Goal: Information Seeking & Learning: Understand process/instructions

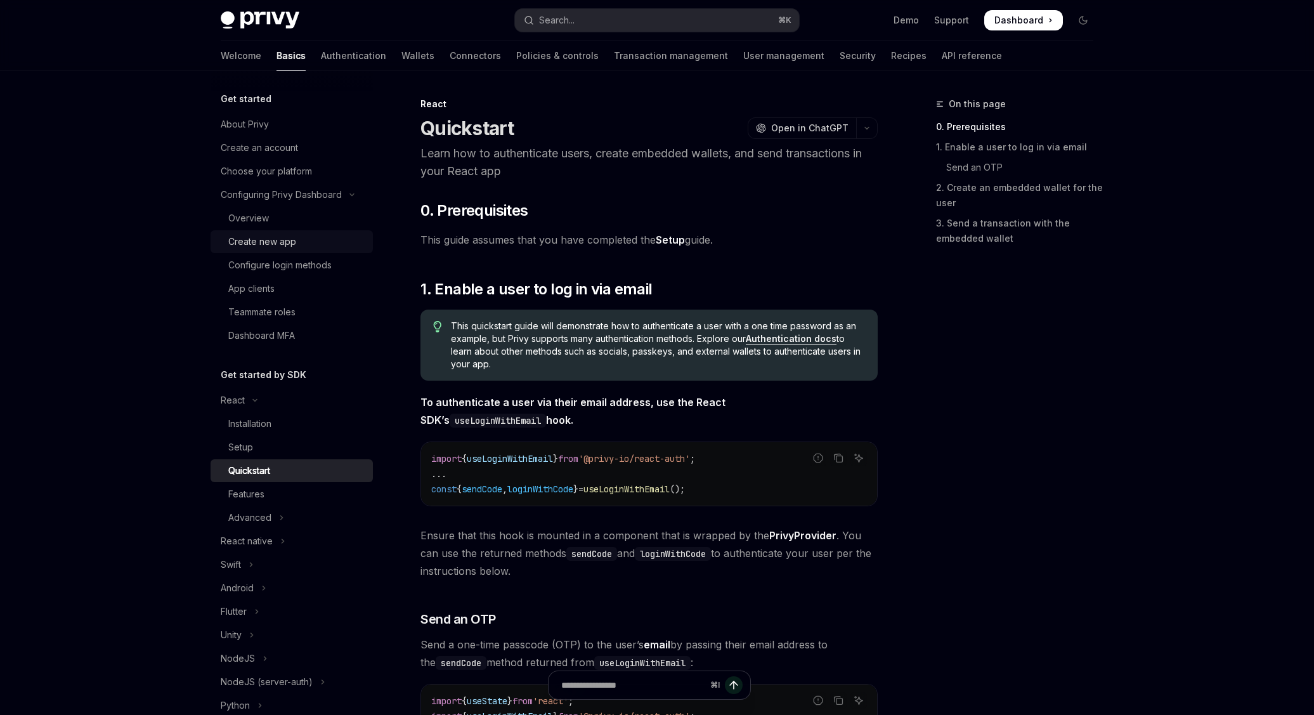
click at [315, 246] on div "Create new app" at bounding box center [296, 241] width 137 height 15
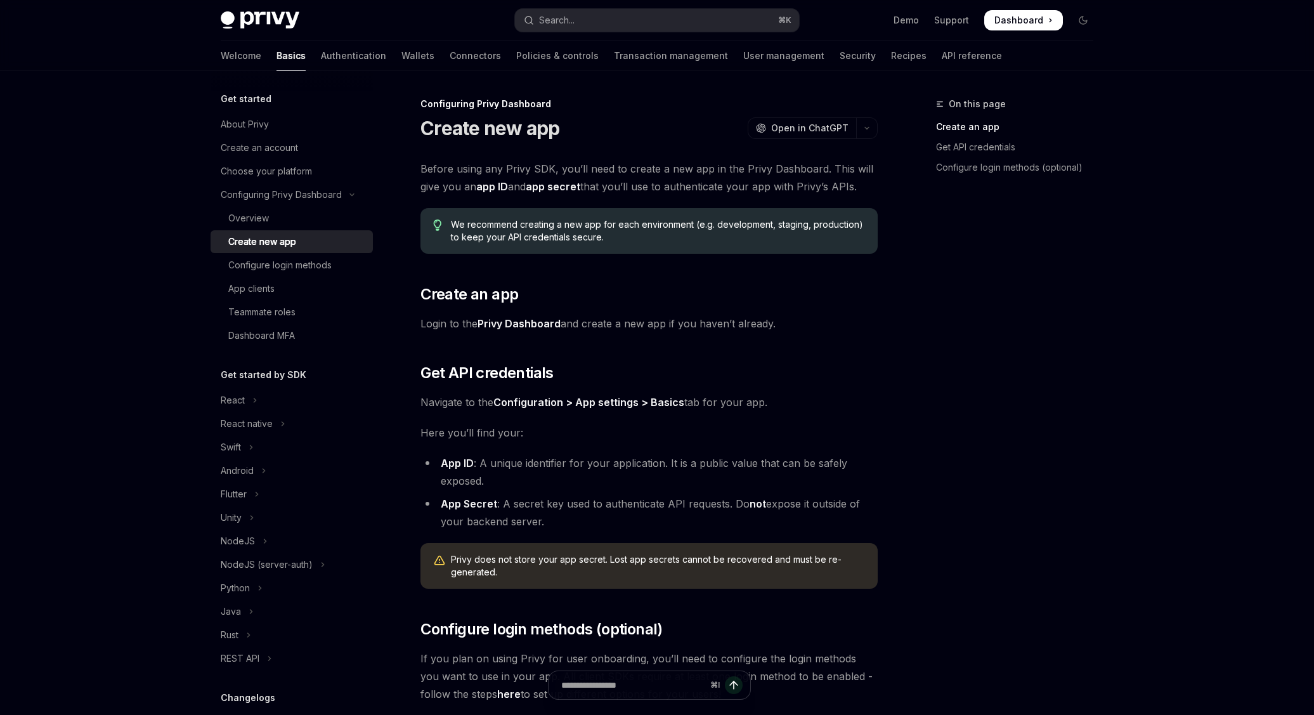
scroll to position [88, 0]
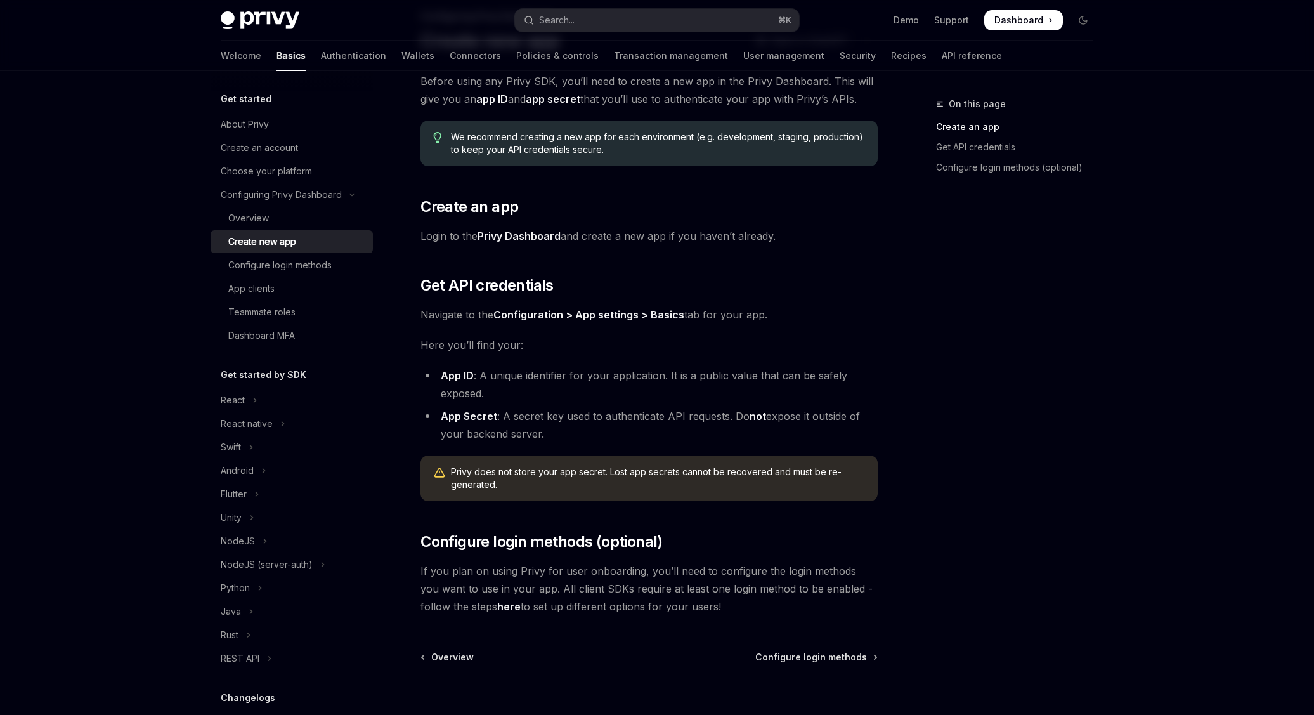
click at [604, 273] on div "Before using any Privy SDK, you’ll need to create a new app in the Privy Dashbo…" at bounding box center [649, 343] width 457 height 543
click at [270, 212] on div "Overview" at bounding box center [296, 218] width 137 height 15
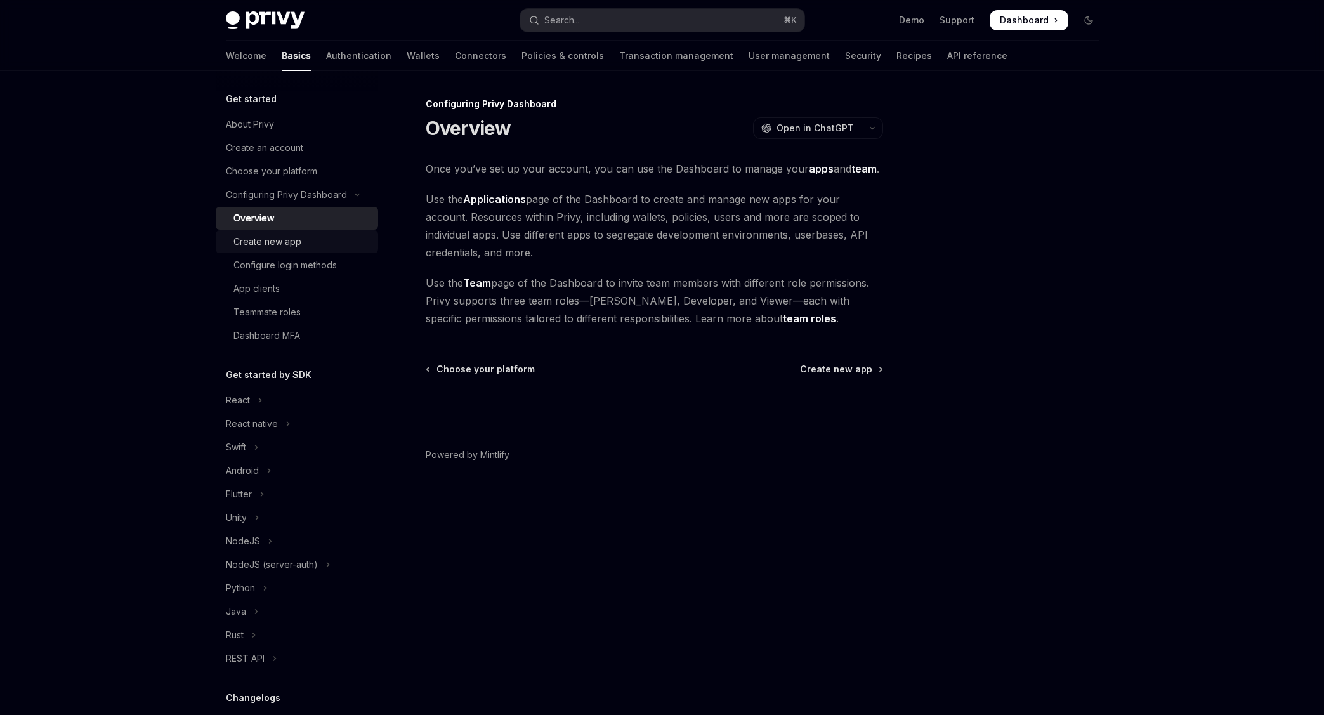
click at [274, 242] on div "Create new app" at bounding box center [267, 241] width 68 height 15
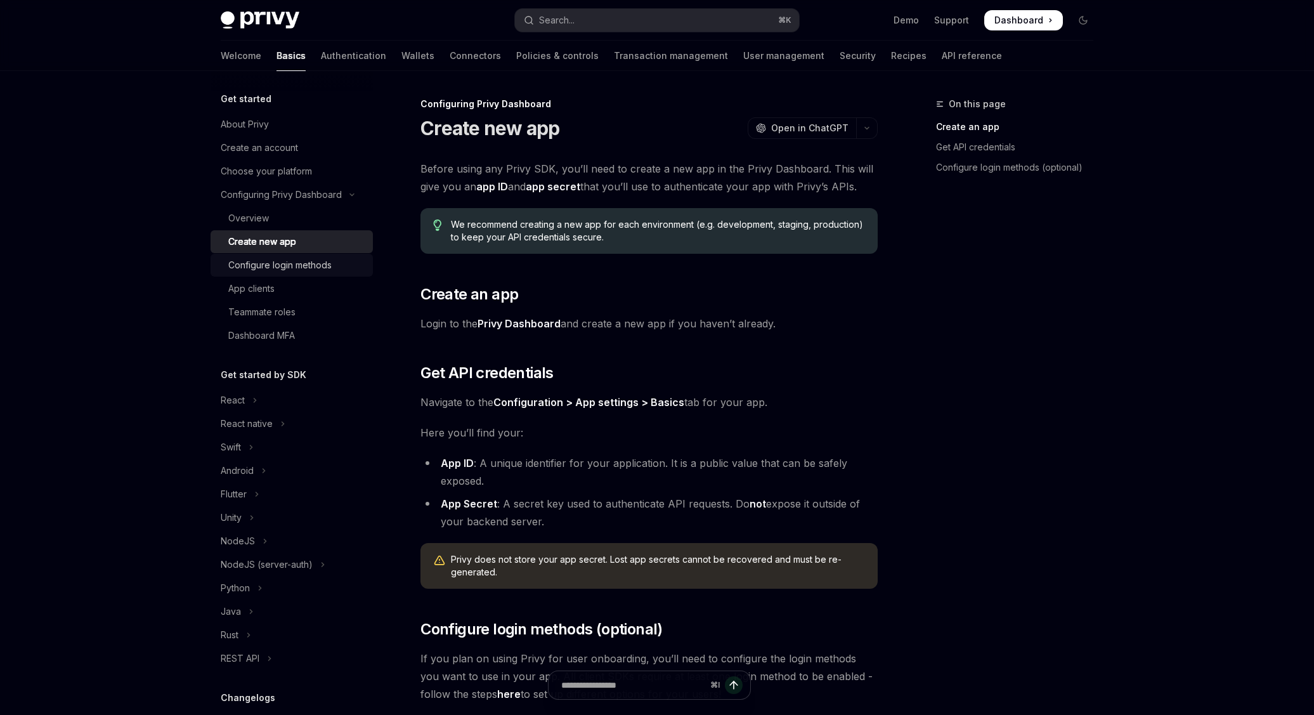
click at [277, 254] on link "Configure login methods" at bounding box center [292, 265] width 162 height 23
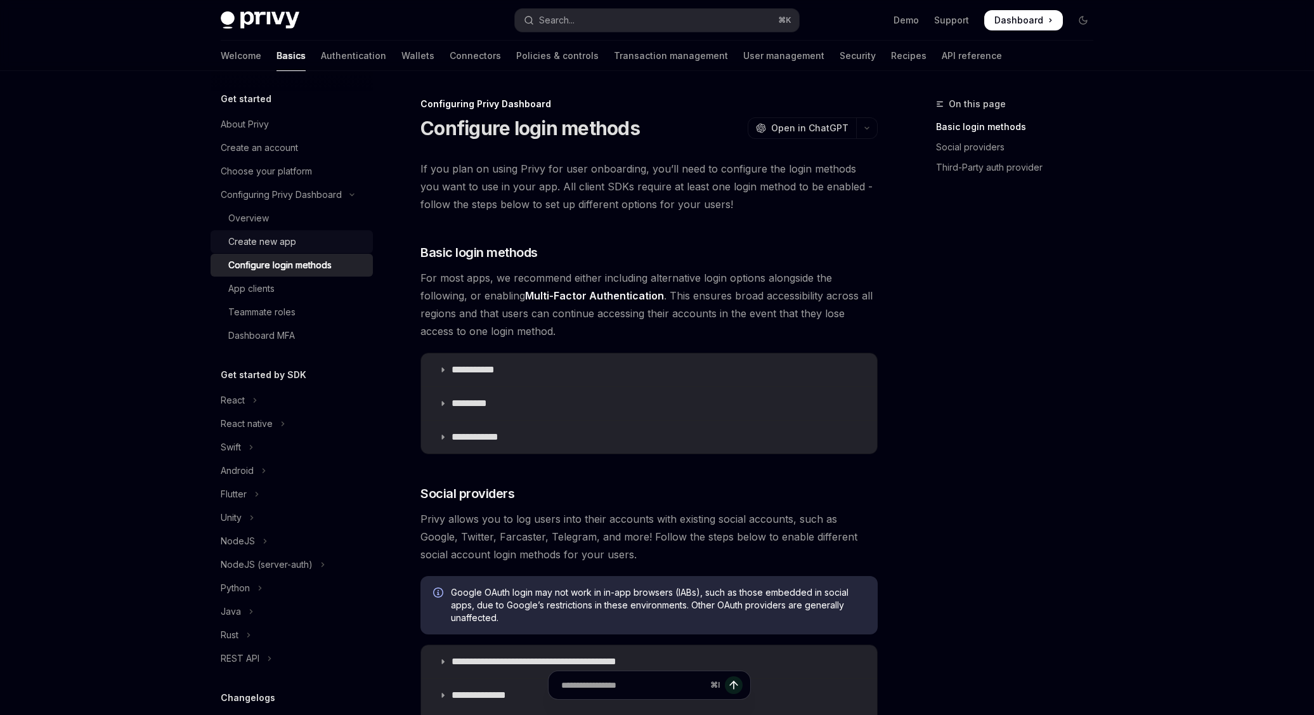
click at [281, 236] on div "Create new app" at bounding box center [262, 241] width 68 height 15
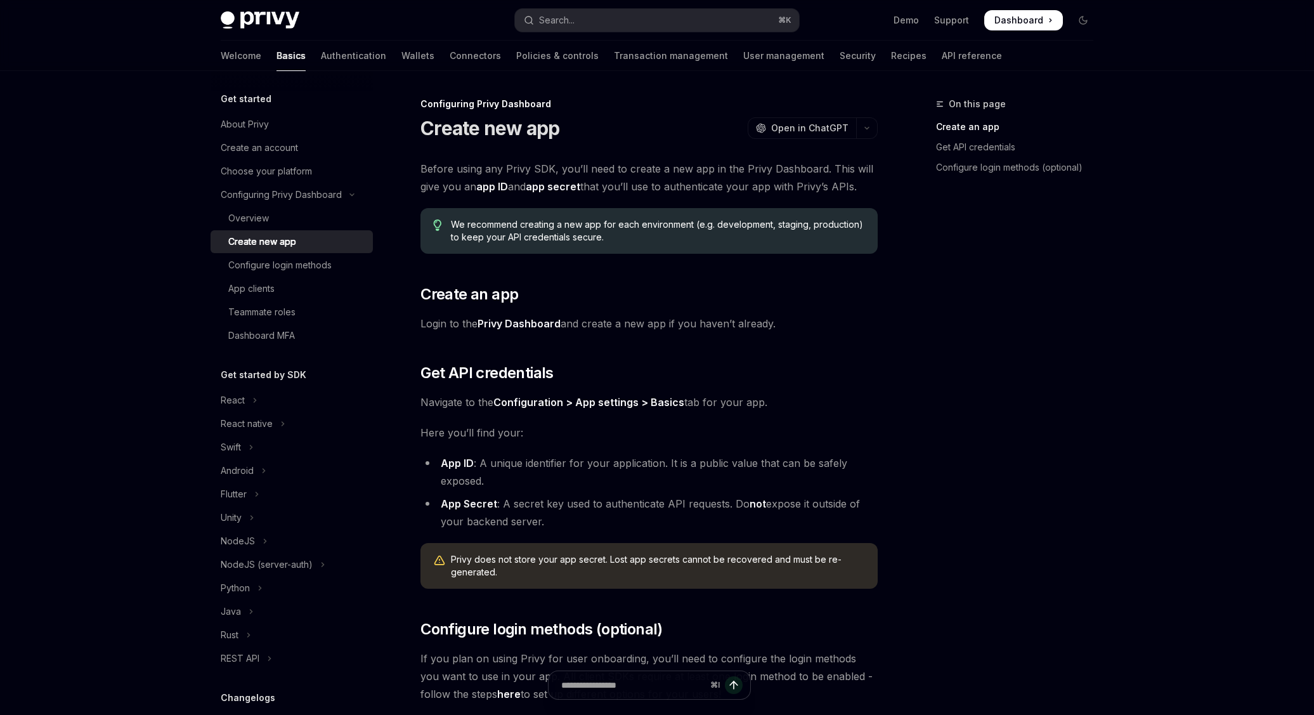
click at [283, 252] on link "Create new app" at bounding box center [292, 241] width 162 height 23
click at [285, 259] on div "Configure login methods" at bounding box center [279, 265] width 103 height 15
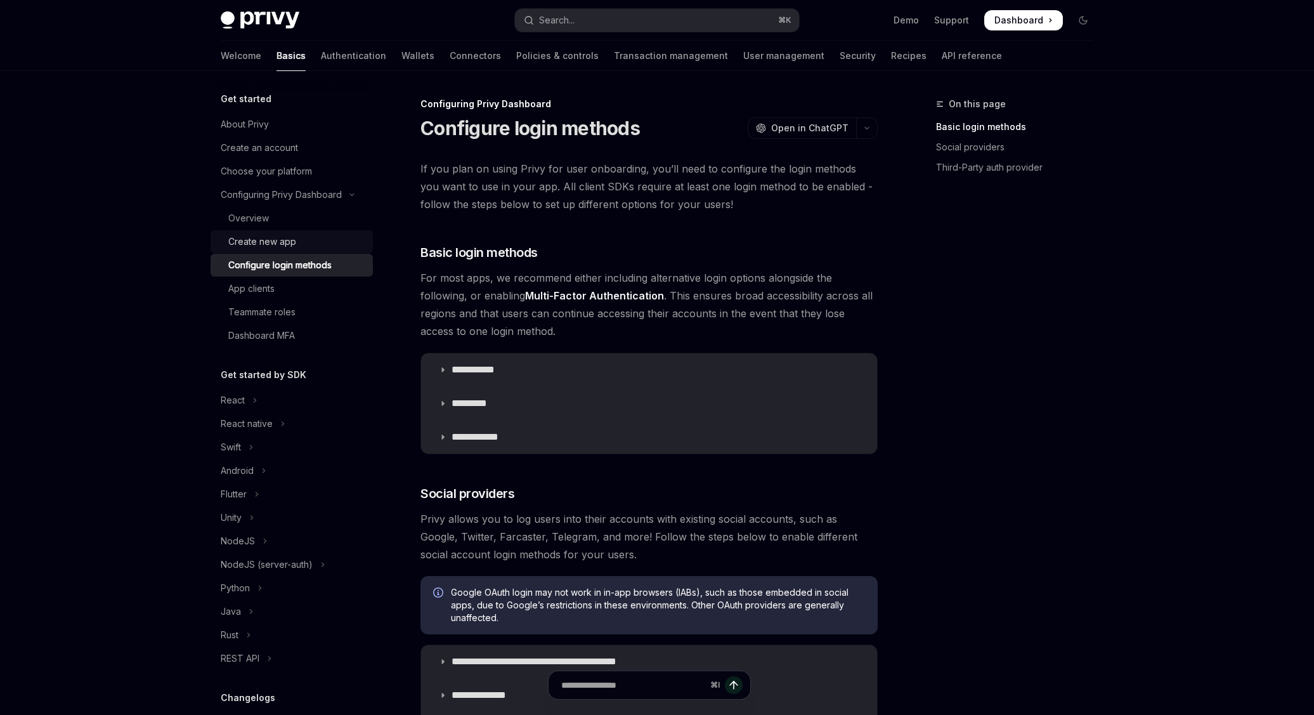
click at [287, 240] on div "Create new app" at bounding box center [262, 241] width 68 height 15
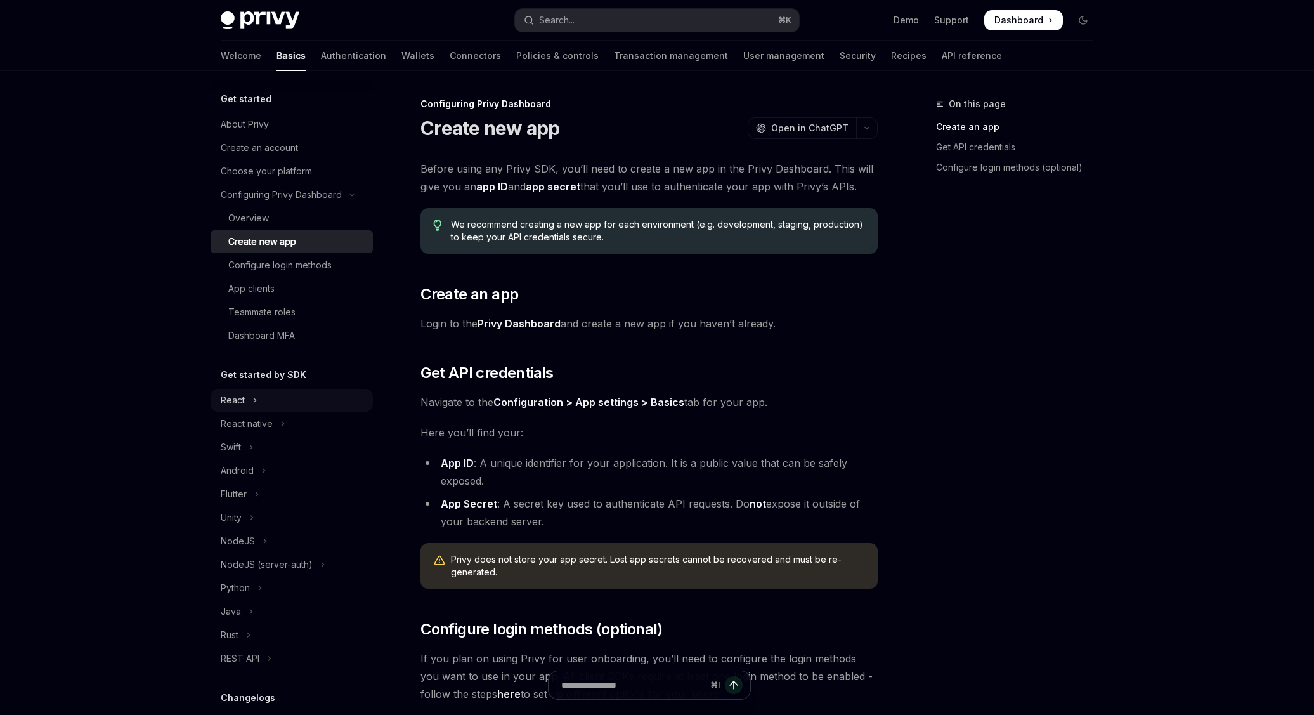
click at [254, 397] on icon "Toggle React section" at bounding box center [254, 400] width 5 height 15
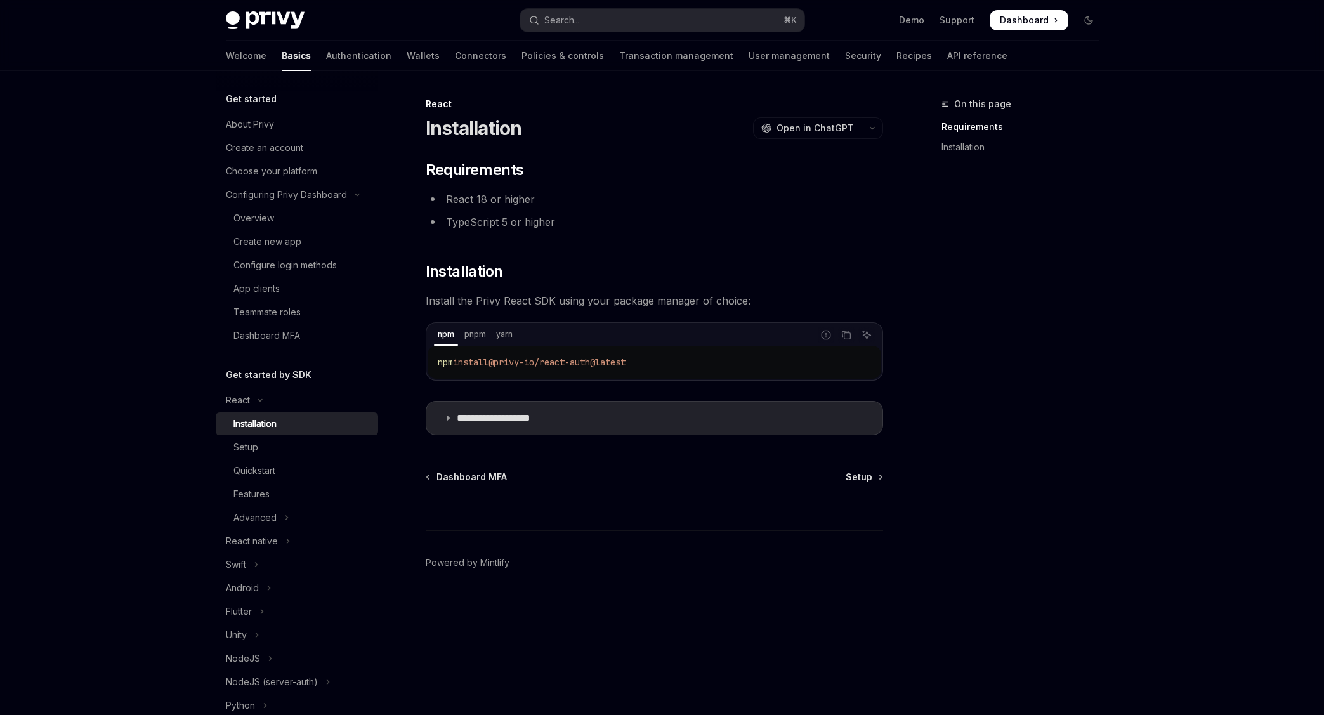
click at [270, 428] on div "Installation" at bounding box center [254, 423] width 43 height 15
type textarea "*"
click at [513, 420] on p "**********" at bounding box center [509, 418] width 104 height 13
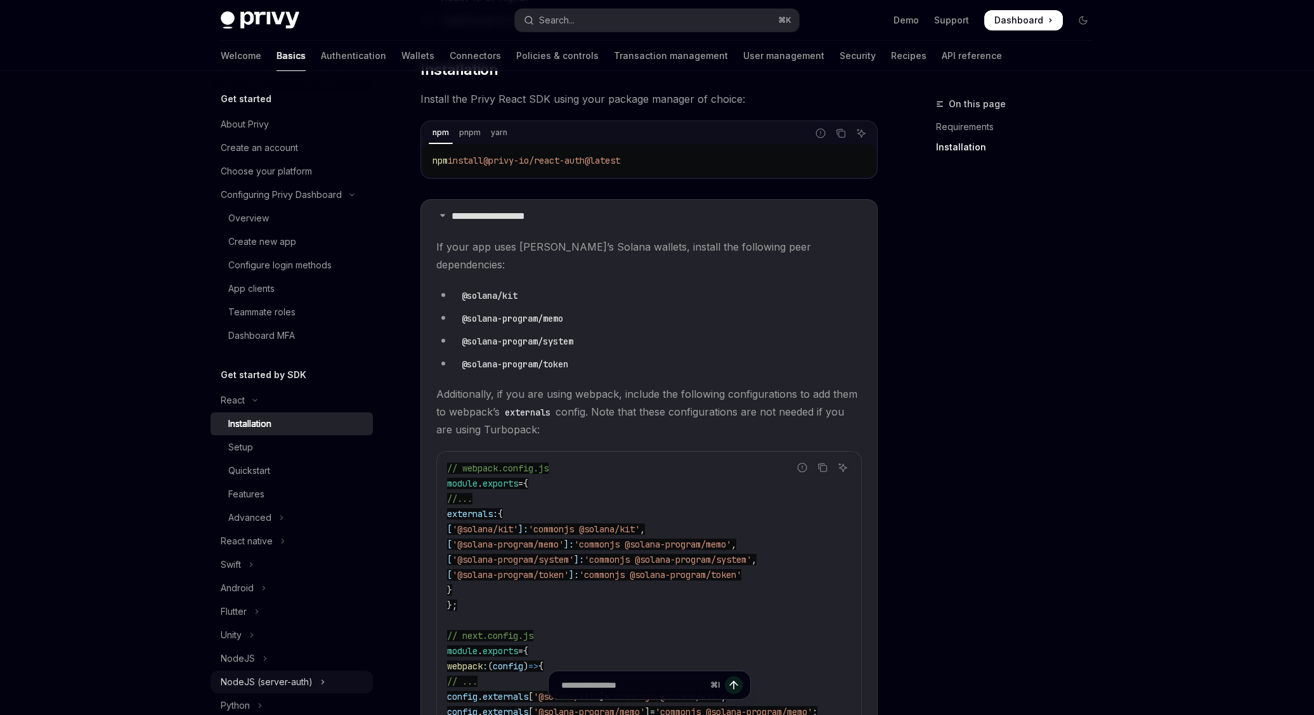
scroll to position [153, 0]
